Goal: Task Accomplishment & Management: Manage account settings

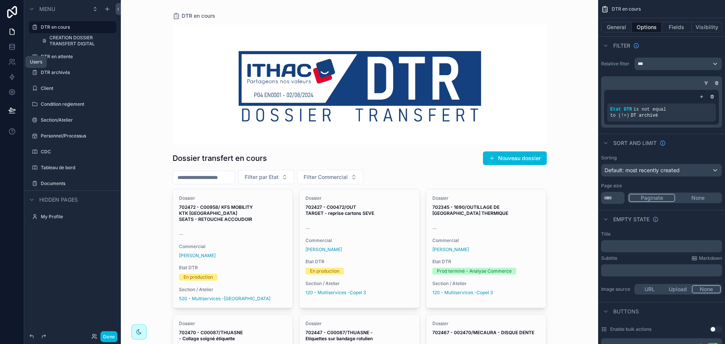
click at [8, 65] on icon at bounding box center [12, 62] width 8 height 8
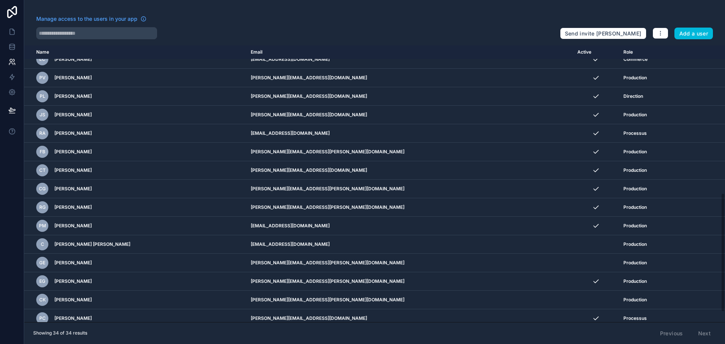
scroll to position [366, 0]
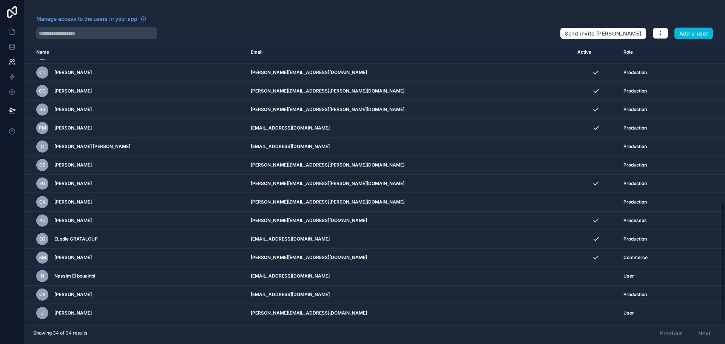
click at [0, 0] on icon "scrollable content" at bounding box center [0, 0] width 0 height 0
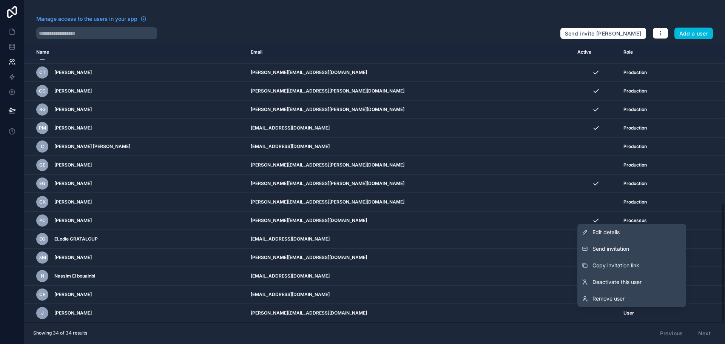
click at [628, 231] on link "Edit details" at bounding box center [631, 232] width 109 height 17
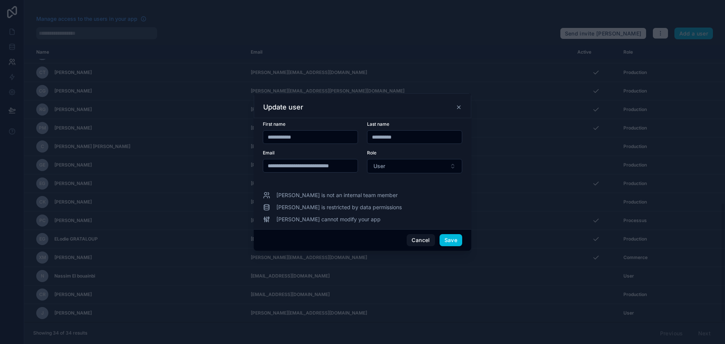
click at [408, 163] on button "User" at bounding box center [414, 166] width 95 height 14
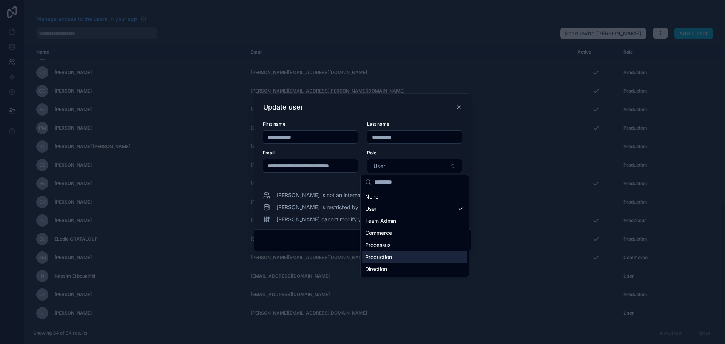
click at [383, 257] on span "Production" at bounding box center [378, 257] width 27 height 8
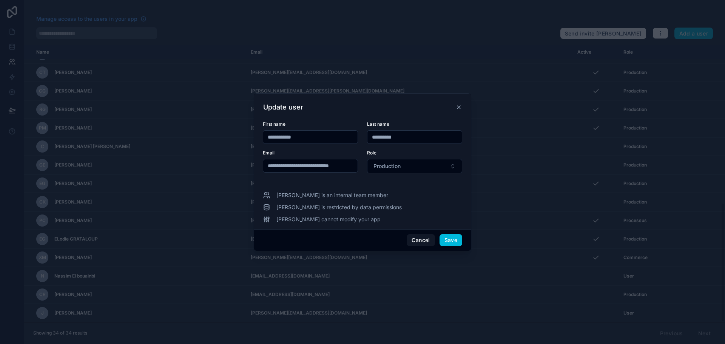
click at [449, 239] on button "Save" at bounding box center [450, 240] width 23 height 12
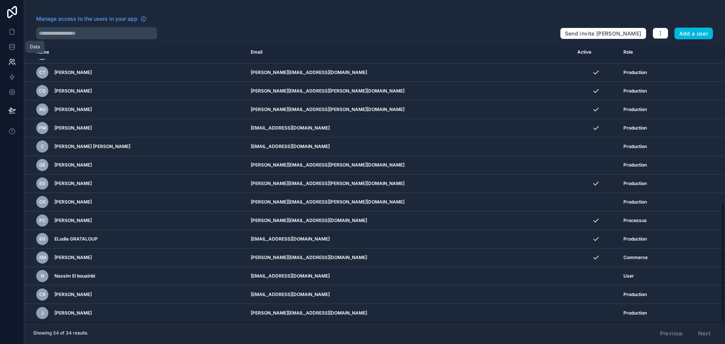
click at [11, 50] on icon at bounding box center [11, 48] width 5 height 3
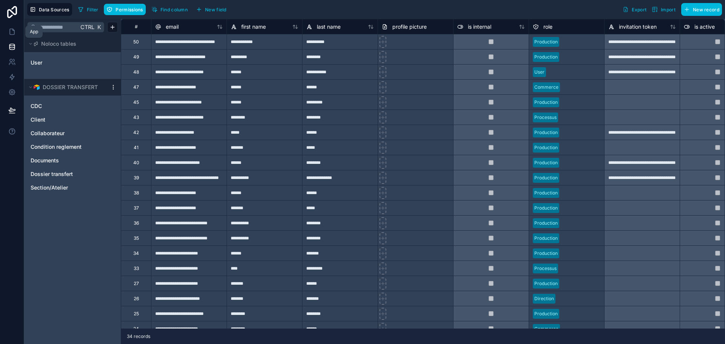
drag, startPoint x: 10, startPoint y: 35, endPoint x: 14, endPoint y: 43, distance: 9.1
click at [10, 35] on icon at bounding box center [12, 32] width 5 height 6
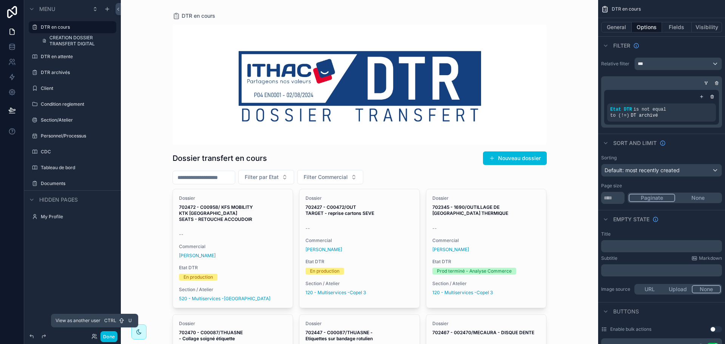
click at [93, 337] on icon at bounding box center [93, 338] width 3 height 2
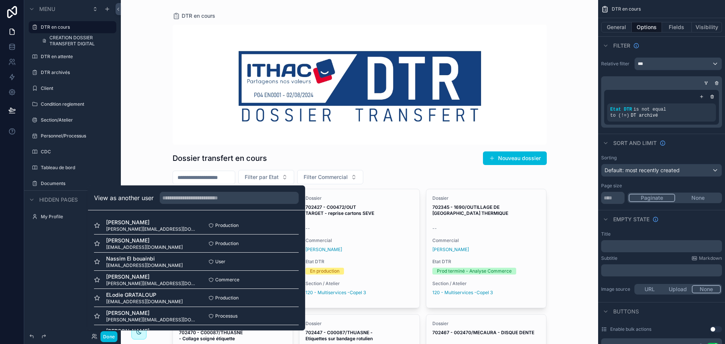
click at [0, 0] on button "Select" at bounding box center [0, 0] width 0 height 0
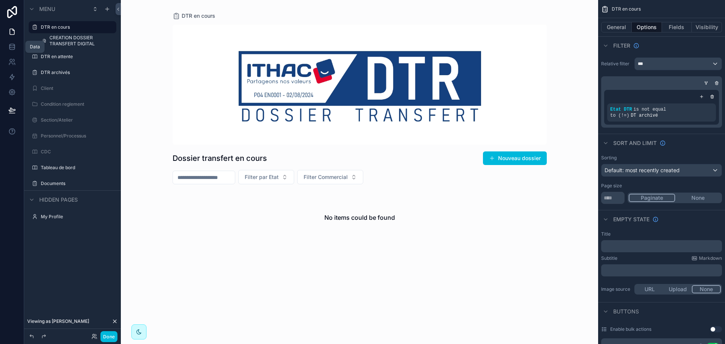
click at [13, 46] on icon at bounding box center [11, 45] width 5 height 2
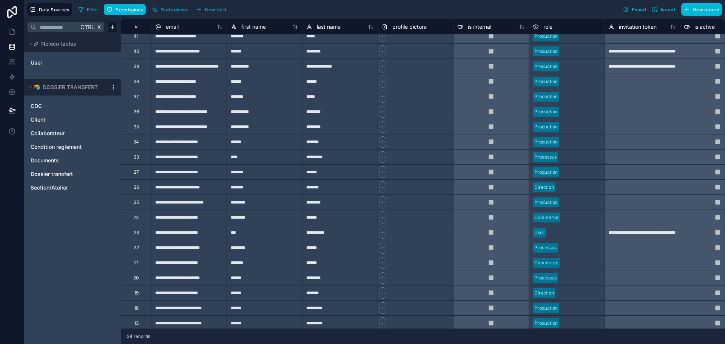
scroll to position [149, 0]
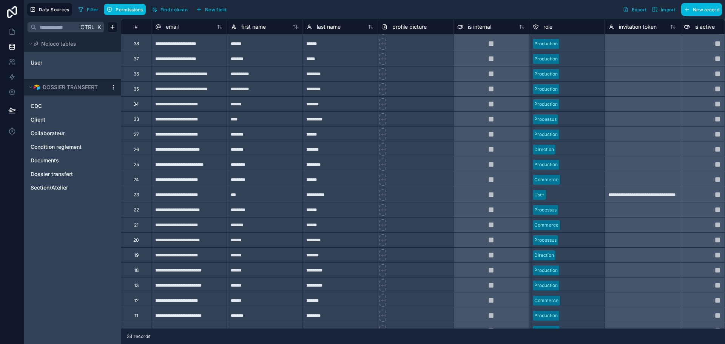
click at [186, 168] on div "**********" at bounding box center [188, 164] width 75 height 15
click at [53, 133] on span "Collaborateur" at bounding box center [48, 133] width 34 height 8
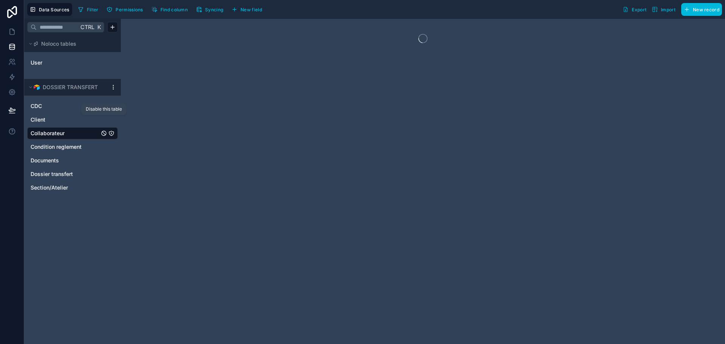
click at [206, 9] on span "Syncing" at bounding box center [214, 10] width 18 height 6
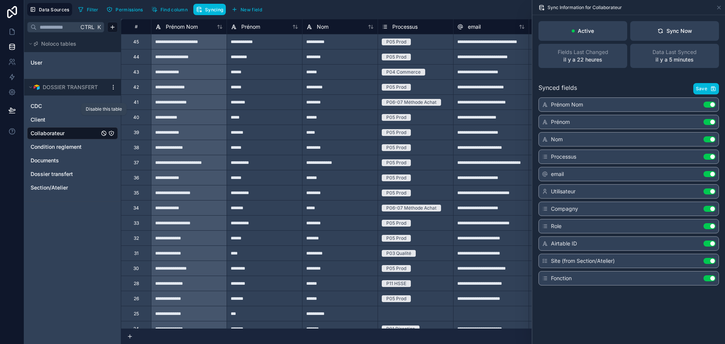
click at [662, 32] on icon at bounding box center [660, 32] width 4 height 2
click at [62, 189] on span "Section/Atelier" at bounding box center [49, 188] width 37 height 8
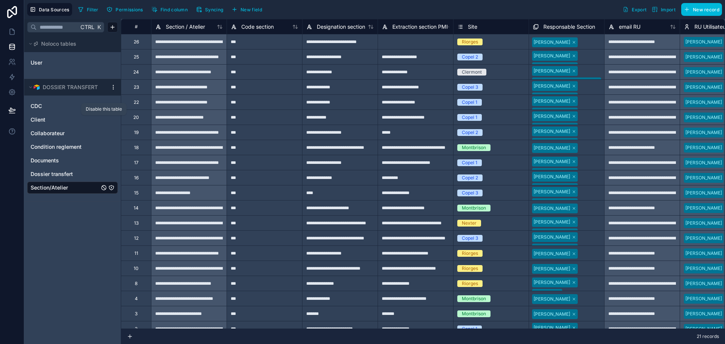
click at [213, 14] on button "Syncing" at bounding box center [209, 9] width 32 height 11
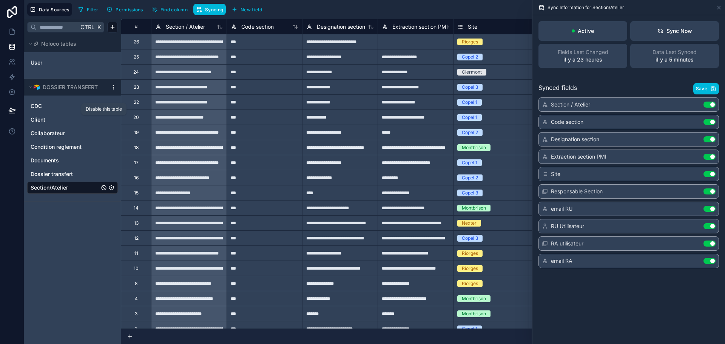
click at [668, 29] on div "Sync Now" at bounding box center [674, 31] width 35 height 8
click at [10, 29] on icon at bounding box center [12, 32] width 5 height 6
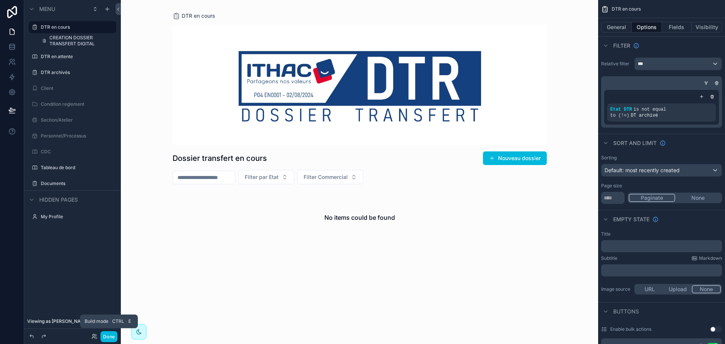
click at [106, 336] on button "Done" at bounding box center [108, 336] width 17 height 11
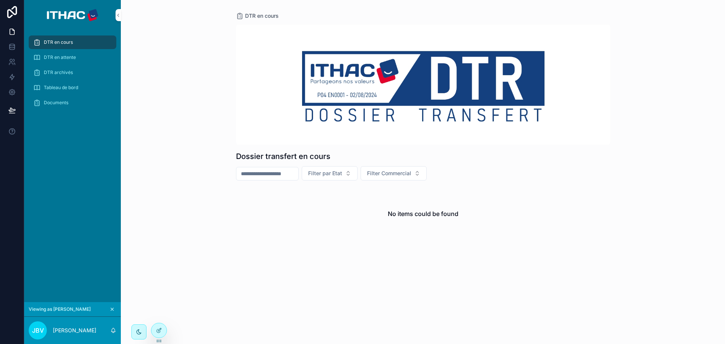
click at [0, 0] on icon at bounding box center [0, 0] width 0 height 0
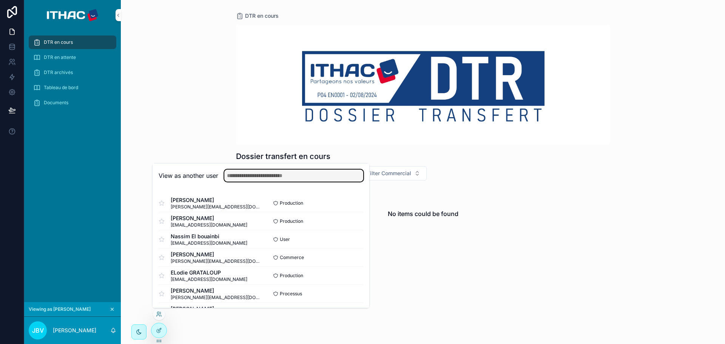
click at [251, 174] on input "text" at bounding box center [293, 175] width 139 height 12
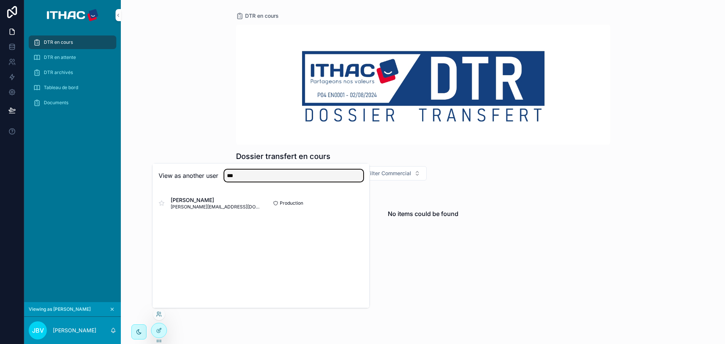
type input "***"
click at [0, 0] on button "Select" at bounding box center [0, 0] width 0 height 0
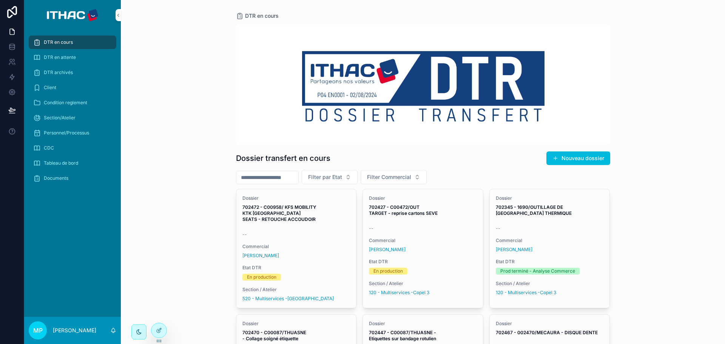
click at [416, 232] on div "Dossier 702427 - C00472/OUT TARGET - reprise cartons SEVE -- Commercial Corinne…" at bounding box center [423, 245] width 120 height 112
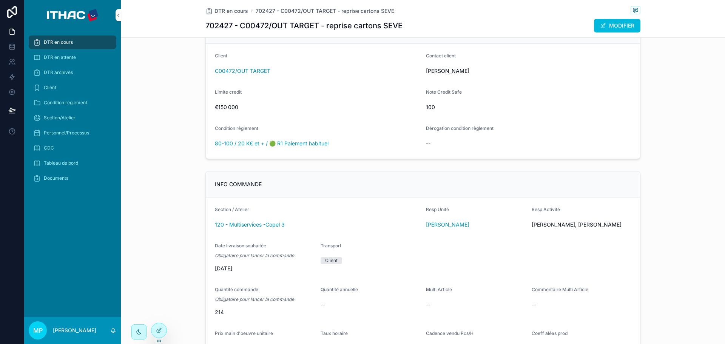
scroll to position [377, 0]
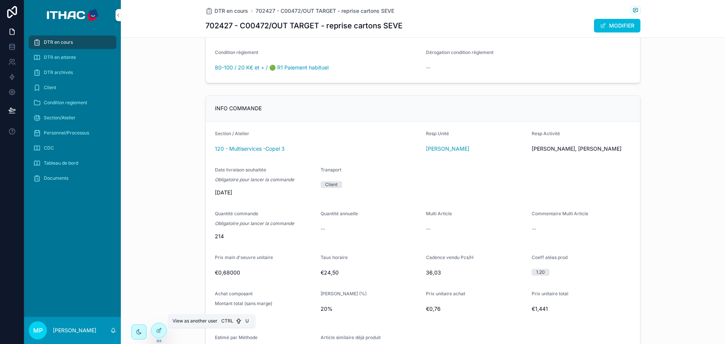
click at [0, 0] on icon at bounding box center [0, 0] width 0 height 0
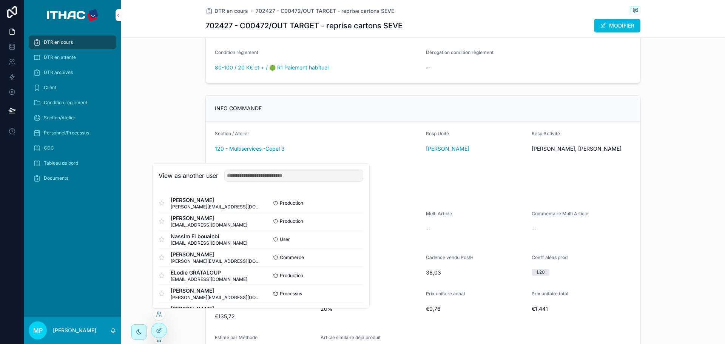
click at [0, 0] on button "Select" at bounding box center [0, 0] width 0 height 0
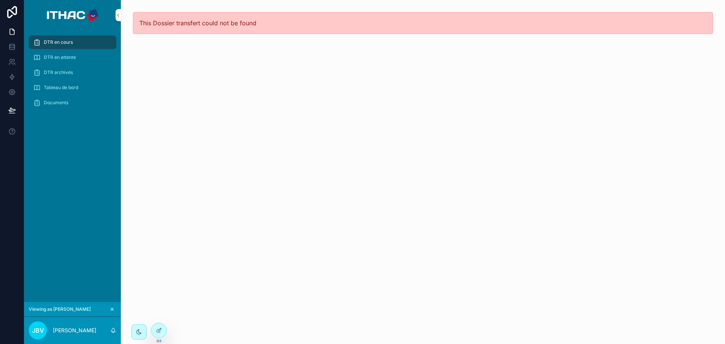
click at [65, 40] on span "DTR en cours" at bounding box center [58, 42] width 29 height 6
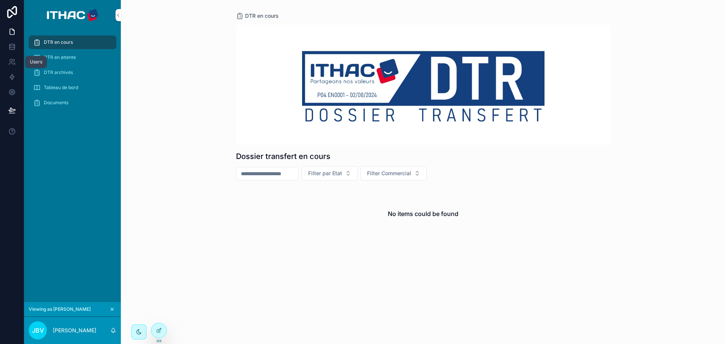
click at [11, 64] on icon at bounding box center [12, 62] width 8 height 8
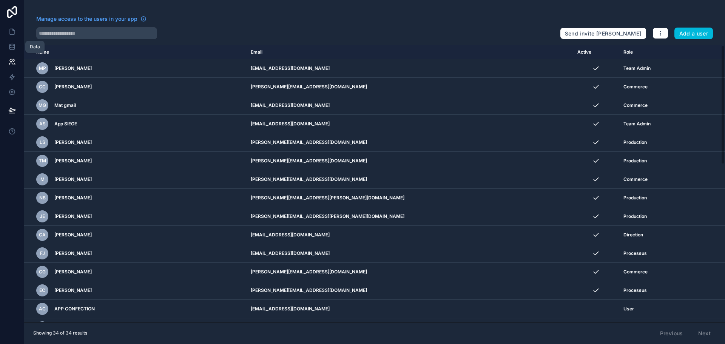
click at [12, 42] on link at bounding box center [12, 46] width 24 height 15
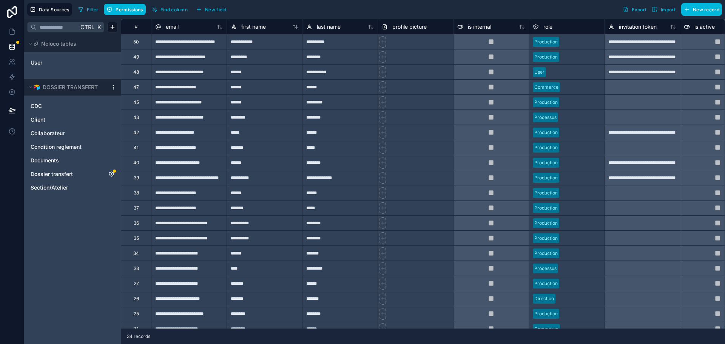
click at [112, 175] on icon "Dossier transfert" at bounding box center [111, 174] width 6 height 6
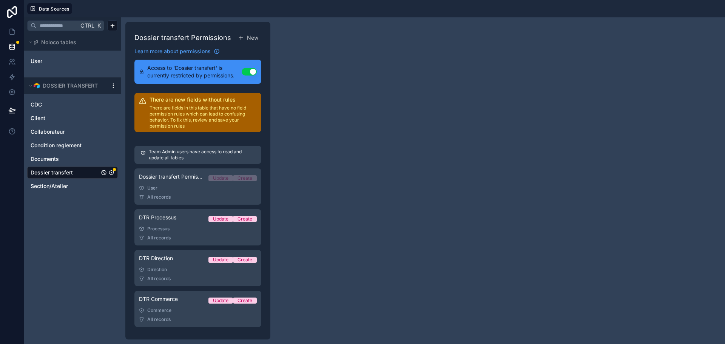
click at [175, 182] on div "Dossier transfert Permission 1 Update Create" at bounding box center [198, 178] width 118 height 11
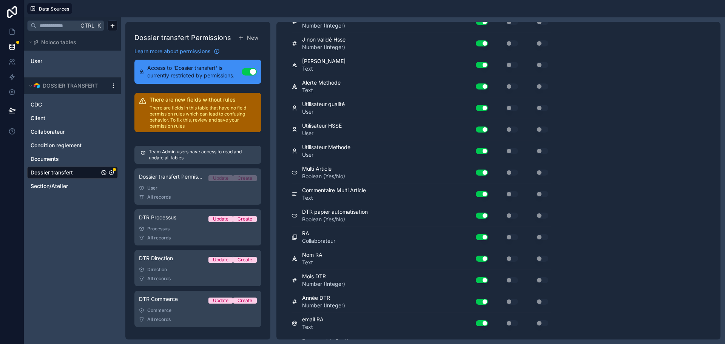
scroll to position [2522, 0]
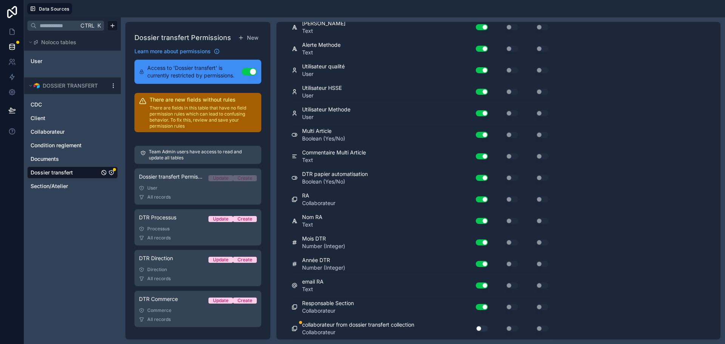
click at [483, 328] on button "Use setting" at bounding box center [481, 328] width 12 height 6
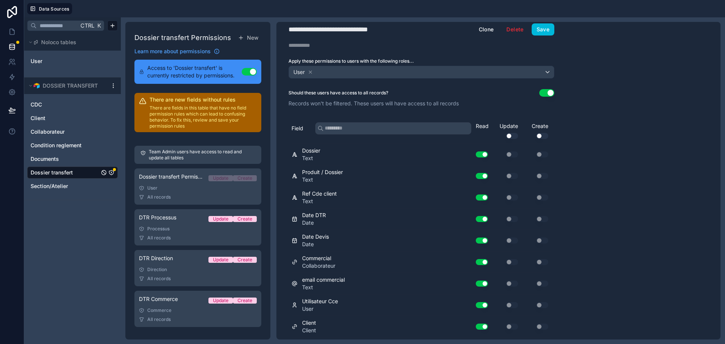
scroll to position [0, 0]
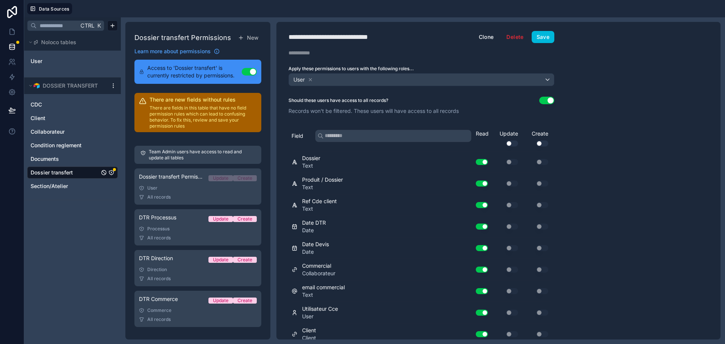
click at [543, 40] on button "Save" at bounding box center [542, 37] width 23 height 12
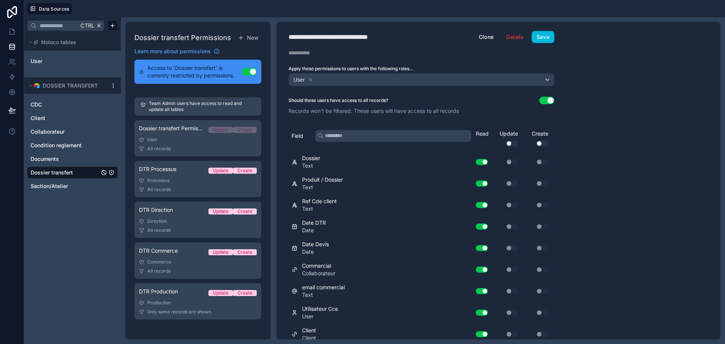
click at [51, 133] on span "Collaborateur" at bounding box center [48, 132] width 34 height 8
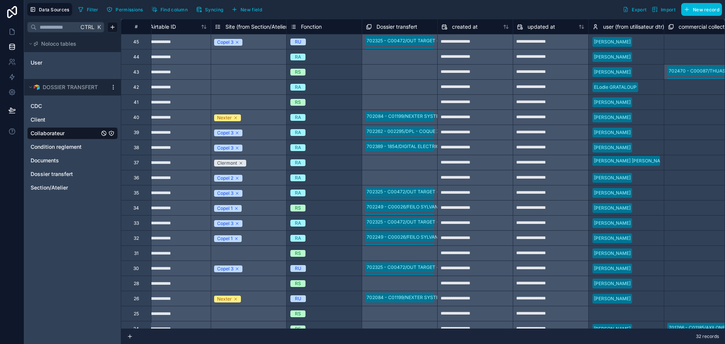
scroll to position [0, 617]
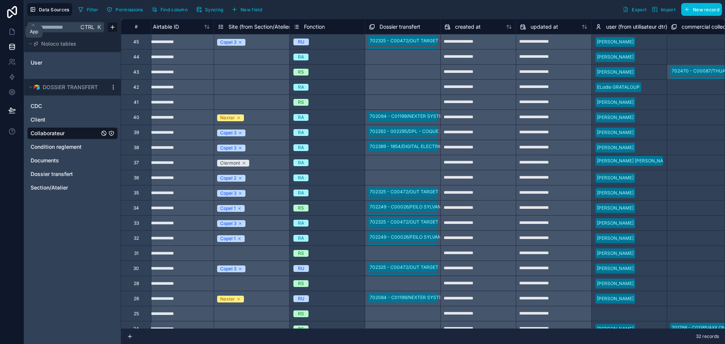
click at [15, 33] on icon at bounding box center [12, 32] width 8 height 8
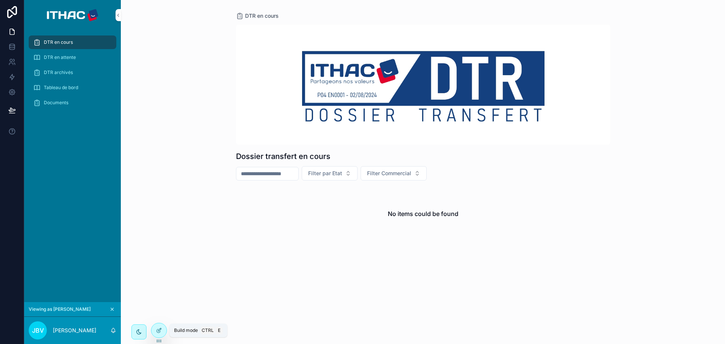
click at [158, 330] on icon at bounding box center [159, 329] width 3 height 3
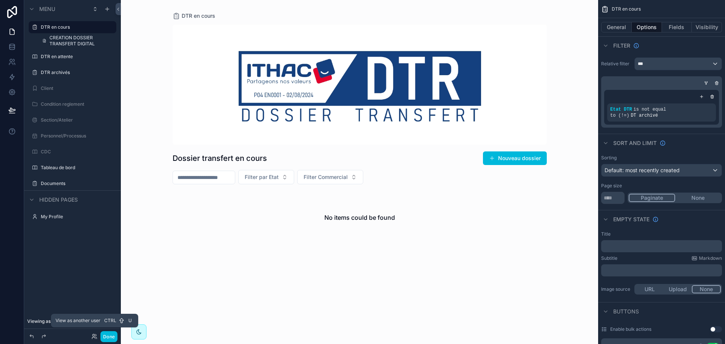
click at [94, 338] on icon at bounding box center [94, 336] width 6 height 6
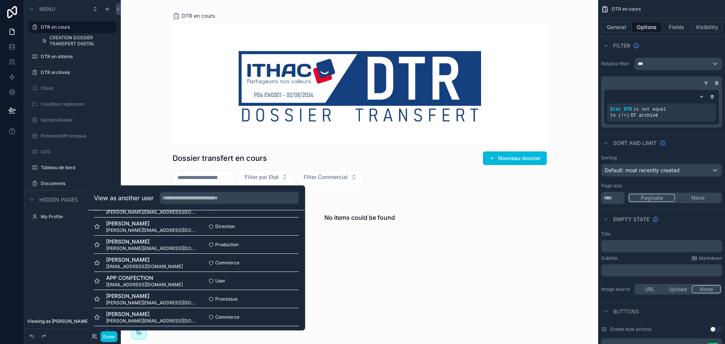
scroll to position [306, 0]
click at [0, 0] on button "Select" at bounding box center [0, 0] width 0 height 0
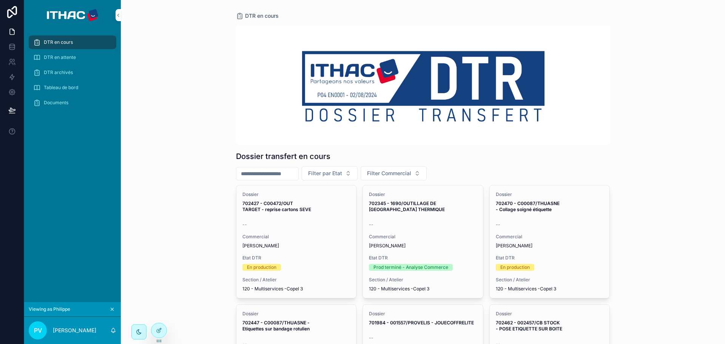
click at [0, 0] on icon at bounding box center [0, 0] width 0 height 0
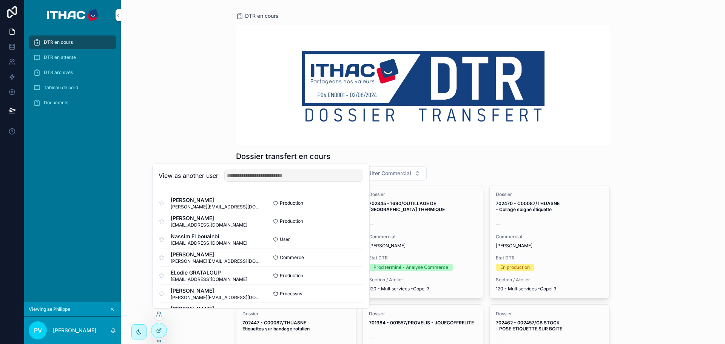
click at [0, 0] on button "Select" at bounding box center [0, 0] width 0 height 0
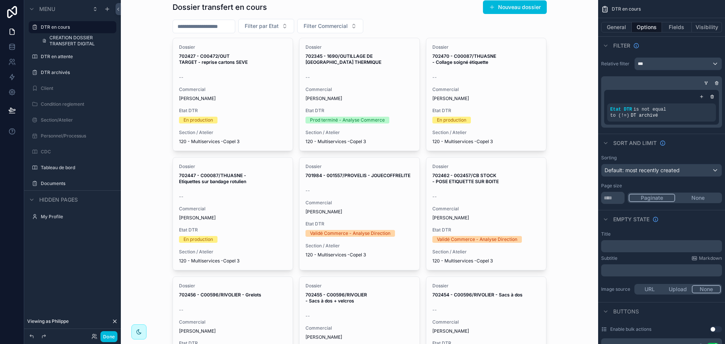
scroll to position [75, 0]
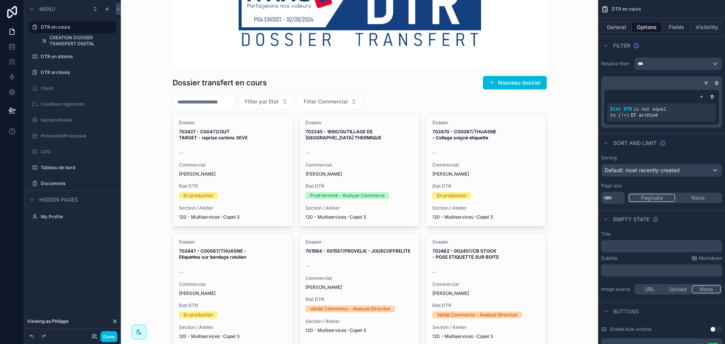
click at [236, 146] on div "scrollable content" at bounding box center [359, 300] width 386 height 750
click at [237, 148] on div "--" at bounding box center [233, 151] width 108 height 9
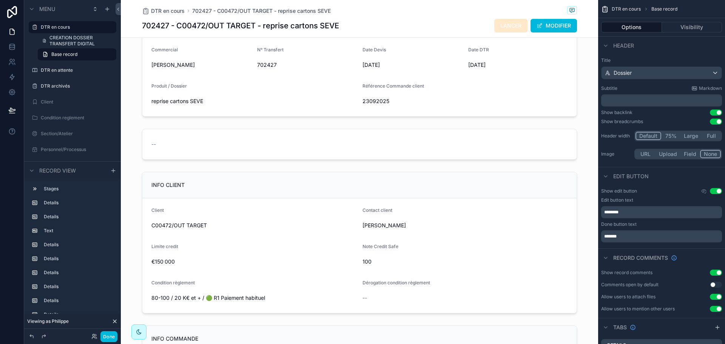
scroll to position [113, 0]
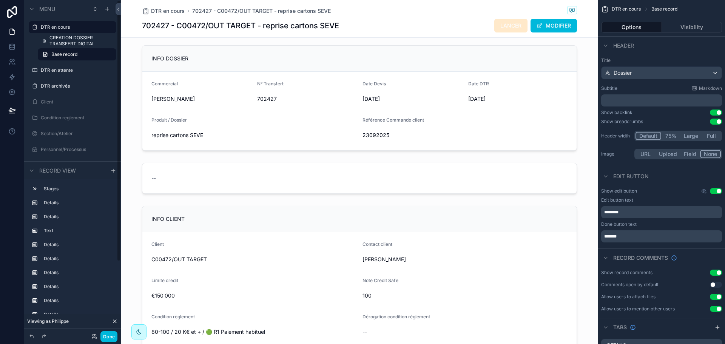
drag, startPoint x: 55, startPoint y: 25, endPoint x: 136, endPoint y: 116, distance: 121.9
click at [55, 25] on label "DTR en cours" at bounding box center [76, 27] width 71 height 6
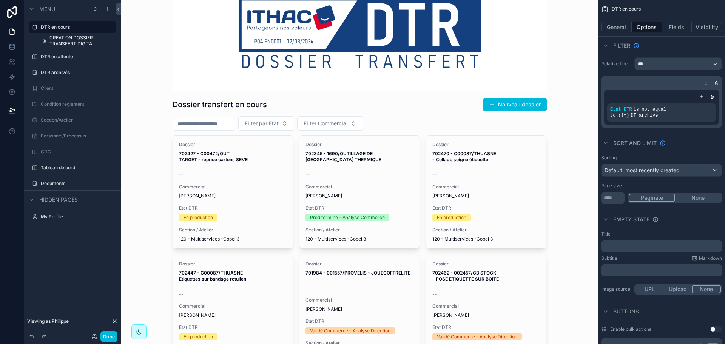
scroll to position [125, 0]
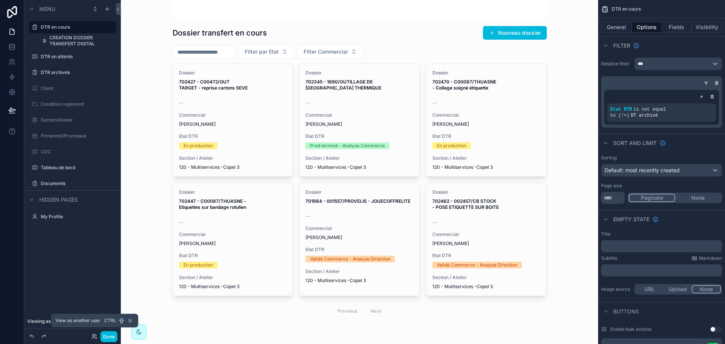
click at [94, 335] on icon at bounding box center [94, 336] width 6 height 6
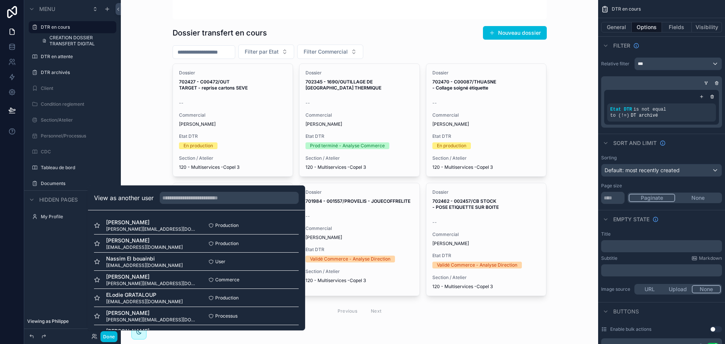
click at [0, 0] on button "Select" at bounding box center [0, 0] width 0 height 0
